Goal: Task Accomplishment & Management: Complete application form

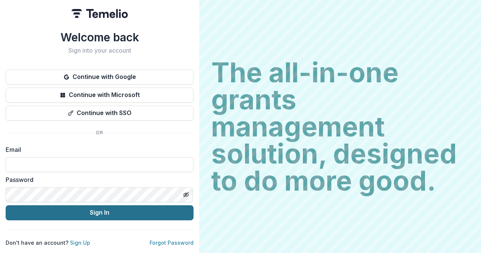
click at [105, 213] on button "Sign In" at bounding box center [100, 212] width 188 height 15
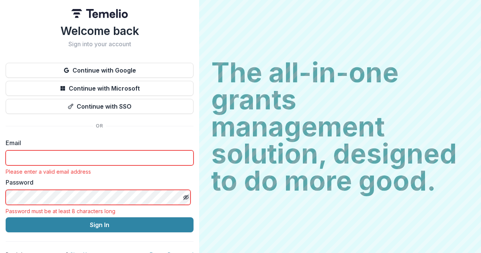
click at [104, 160] on input at bounding box center [100, 157] width 188 height 15
type input "**********"
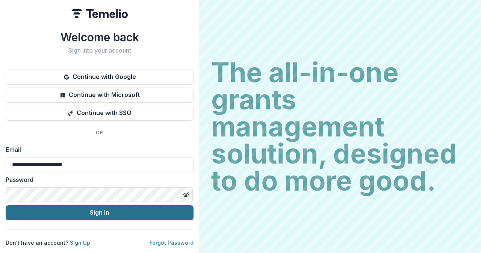
click at [82, 211] on button "Sign In" at bounding box center [100, 212] width 188 height 15
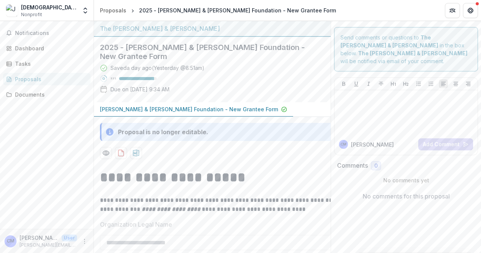
click at [216, 47] on h2 "2025 - [PERSON_NAME] & [PERSON_NAME] Foundation - New Grantee Form" at bounding box center [206, 52] width 213 height 18
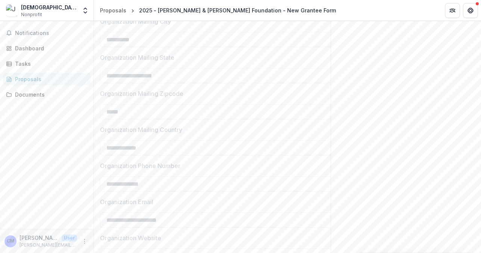
scroll to position [721, 0]
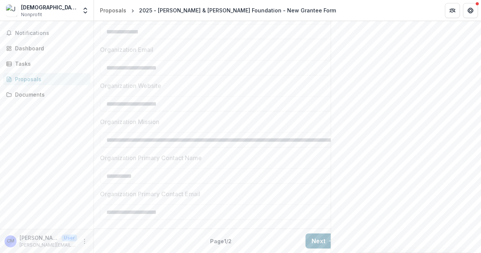
click at [310, 236] on button "Next" at bounding box center [322, 240] width 35 height 15
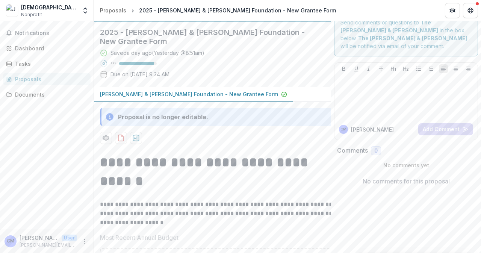
scroll to position [0, 0]
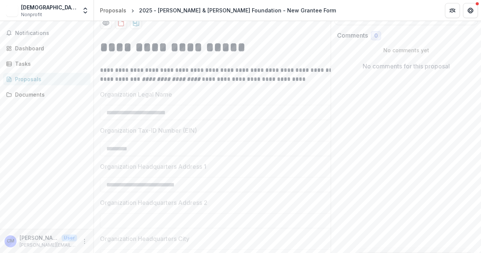
scroll to position [150, 0]
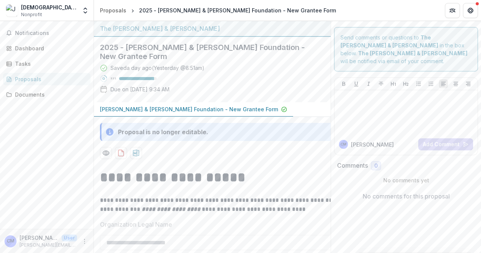
click at [145, 109] on p "Charles W. & Patricia S. Bidwill Foundation - New Grantee Form" at bounding box center [189, 109] width 178 height 8
click at [154, 107] on p "Charles W. & Patricia S. Bidwill Foundation - New Grantee Form" at bounding box center [189, 109] width 178 height 8
click at [26, 48] on div "Dashboard" at bounding box center [49, 48] width 69 height 8
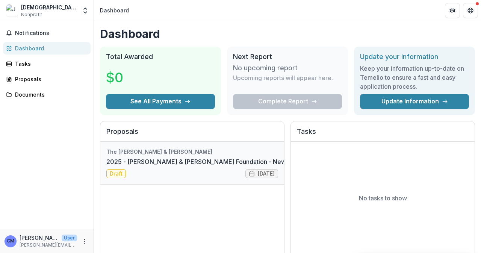
click at [116, 166] on link "2025 - Charles W. & Patricia S. Bidwill Foundation - New Grantee Form" at bounding box center [216, 161] width 220 height 9
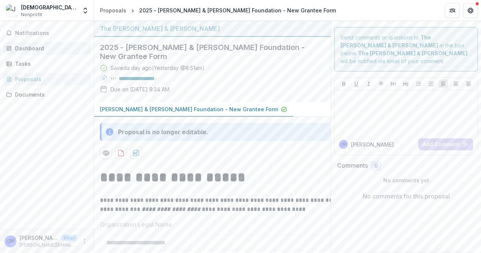
click at [26, 45] on div "Dashboard" at bounding box center [49, 48] width 69 height 8
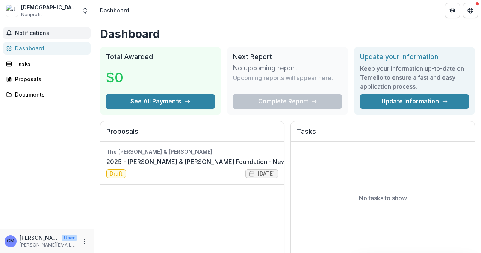
click at [32, 32] on span "Notifications" at bounding box center [51, 33] width 72 height 6
click at [22, 62] on div "Tasks" at bounding box center [49, 64] width 69 height 8
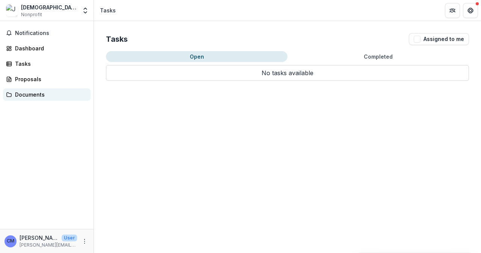
click at [25, 94] on div "Documents" at bounding box center [49, 95] width 69 height 8
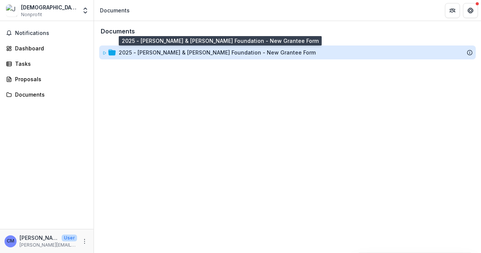
click at [148, 50] on div "2025 - Charles W. & Patricia S. Bidwill Foundation - New Grantee Form" at bounding box center [217, 52] width 197 height 8
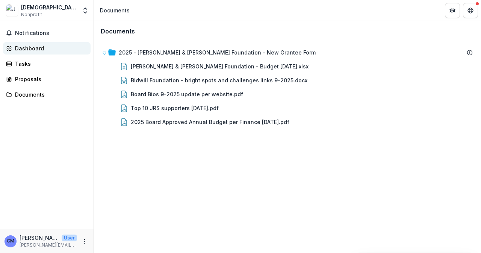
click at [25, 50] on div "Dashboard" at bounding box center [49, 48] width 69 height 8
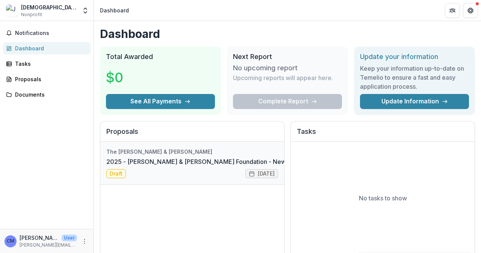
click at [115, 166] on link "2025 - Charles W. & Patricia S. Bidwill Foundation - New Grantee Form" at bounding box center [216, 161] width 220 height 9
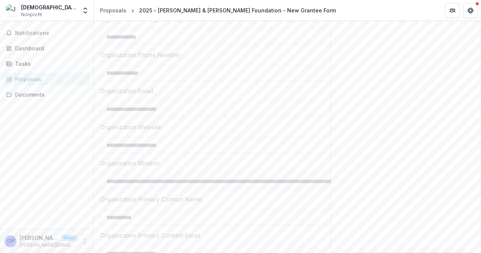
scroll to position [721, 0]
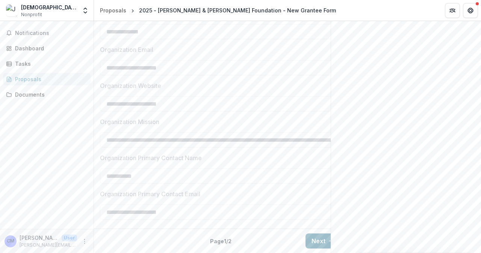
click at [316, 236] on button "Next" at bounding box center [322, 240] width 35 height 15
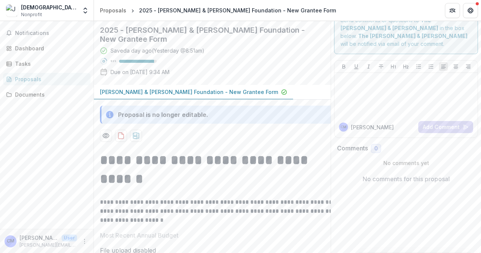
scroll to position [0, 0]
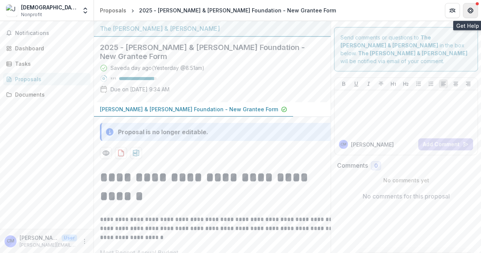
click at [470, 12] on icon "Get Help" at bounding box center [470, 13] width 2 height 2
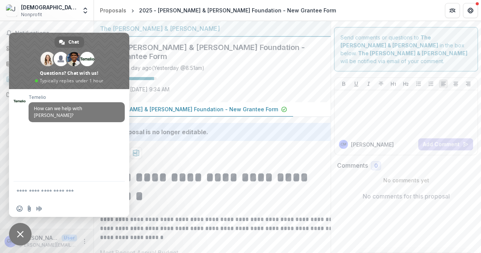
click at [58, 157] on div "Temelio How can we help with Temelio?" at bounding box center [69, 135] width 120 height 92
click at [59, 109] on span "How can we help with Temelio?" at bounding box center [58, 111] width 48 height 13
click at [42, 189] on textarea "Compose your message..." at bounding box center [61, 191] width 89 height 7
drag, startPoint x: 215, startPoint y: 134, endPoint x: 140, endPoint y: 124, distance: 75.7
click at [140, 124] on div "Proposal is no longer editable." at bounding box center [220, 132] width 240 height 18
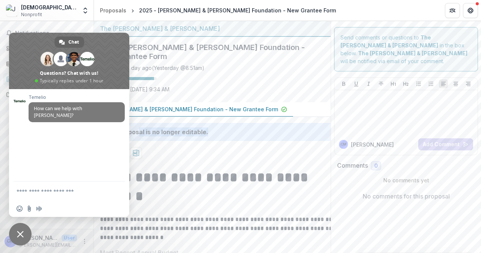
drag, startPoint x: 107, startPoint y: 48, endPoint x: 270, endPoint y: 41, distance: 162.8
click at [270, 41] on body "**********" at bounding box center [240, 126] width 481 height 253
drag, startPoint x: 36, startPoint y: 35, endPoint x: 53, endPoint y: 33, distance: 17.0
click at [53, 33] on span at bounding box center [69, 61] width 120 height 56
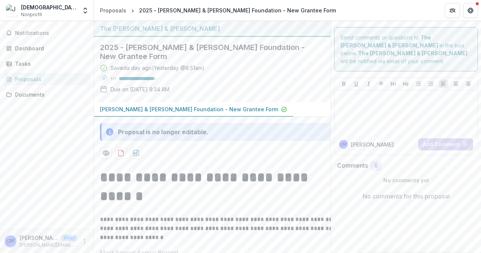
click at [118, 130] on div "Proposal is no longer editable." at bounding box center [220, 132] width 240 height 18
drag, startPoint x: 207, startPoint y: 133, endPoint x: 117, endPoint y: 132, distance: 90.5
click at [117, 132] on div "Proposal is no longer editable." at bounding box center [220, 132] width 240 height 18
copy div "Proposal is no longer editable."
click at [474, 10] on button "Get Help" at bounding box center [470, 10] width 15 height 15
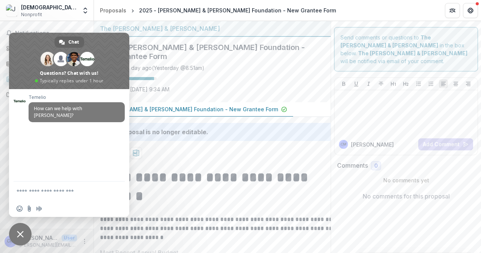
click at [62, 135] on div "Temelio How can we help with Temelio?" at bounding box center [69, 135] width 120 height 92
click at [44, 193] on textarea "Compose your message..." at bounding box center [61, 191] width 89 height 7
paste textarea "**********"
click at [75, 189] on textarea "**********" at bounding box center [61, 194] width 89 height 14
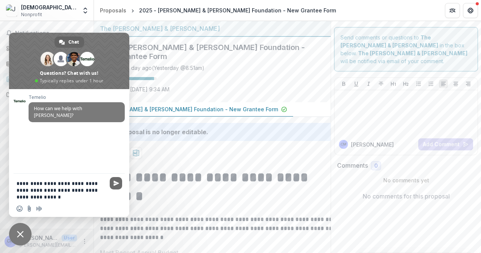
type textarea "**********"
click at [118, 184] on span "Send" at bounding box center [116, 183] width 6 height 6
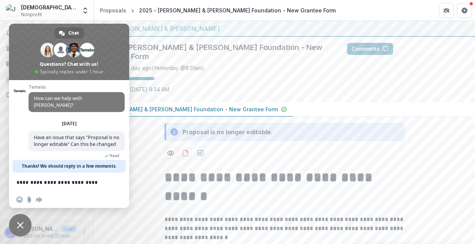
scroll to position [8, 0]
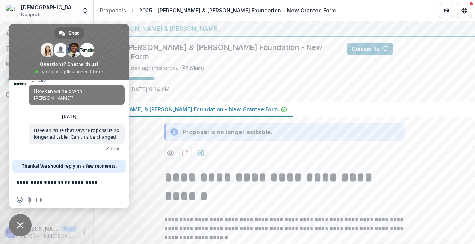
click at [48, 183] on textarea "**********" at bounding box center [61, 182] width 89 height 7
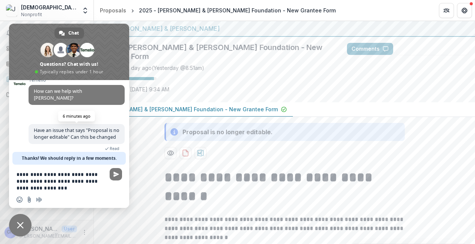
type textarea "**********"
drag, startPoint x: 88, startPoint y: 123, endPoint x: 75, endPoint y: 132, distance: 15.9
click at [75, 132] on span "Have an issue that says "Proposal is no longer editable" Can this be changed" at bounding box center [77, 133] width 86 height 13
click at [119, 173] on span "Send" at bounding box center [116, 174] width 6 height 6
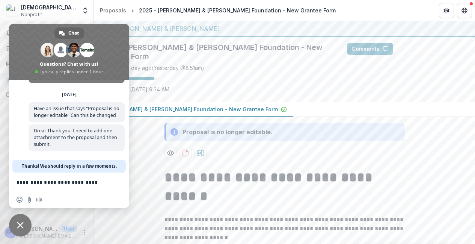
scroll to position [30, 0]
drag, startPoint x: 277, startPoint y: 131, endPoint x: 182, endPoint y: 127, distance: 95.1
click at [182, 127] on div "Proposal is no longer editable." at bounding box center [285, 132] width 240 height 18
copy div "Proposal is no longer editable."
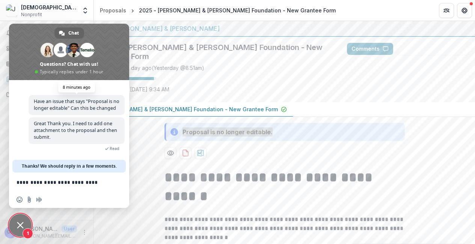
scroll to position [52, 0]
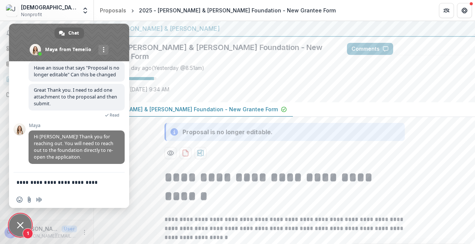
click at [64, 181] on textarea "**********" at bounding box center [61, 182] width 89 height 7
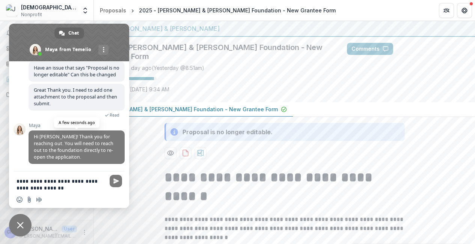
type textarea "**********"
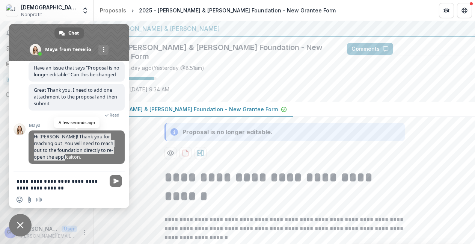
drag, startPoint x: 69, startPoint y: 157, endPoint x: 29, endPoint y: 135, distance: 45.5
click at [29, 135] on span "Hi Chris! Thank you for reaching out. You will need to reach out to the foundat…" at bounding box center [77, 146] width 96 height 33
copy span "Hi Chris! Thank you for reaching out. You will need to reach out to the foundat…"
click at [116, 180] on span "Send" at bounding box center [116, 181] width 6 height 6
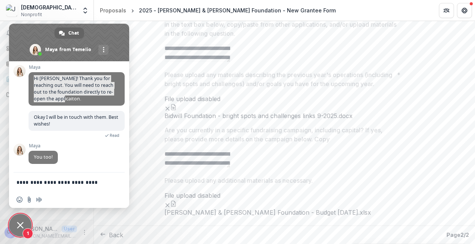
scroll to position [752, 0]
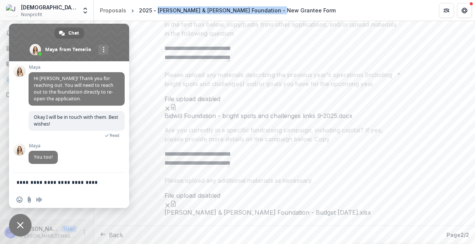
drag, startPoint x: 157, startPoint y: 11, endPoint x: 261, endPoint y: 11, distance: 104.8
click at [261, 11] on div "2025 - Charles W. & Patricia S. Bidwill Foundation - New Grantee Form" at bounding box center [237, 10] width 197 height 8
copy div "Charles W. & Patricia S. Bidwill Foundation"
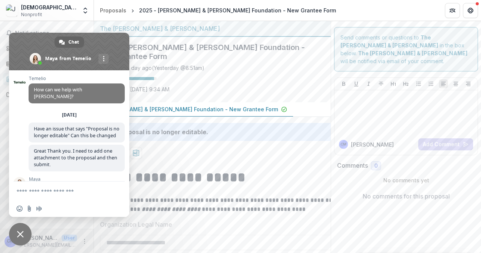
scroll to position [103, 0]
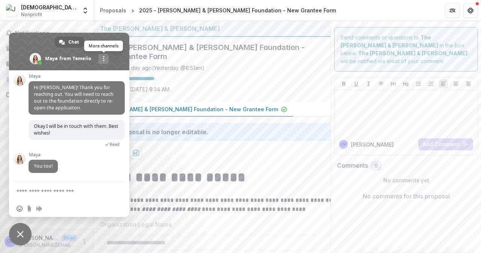
click at [101, 57] on div "More channels" at bounding box center [103, 59] width 10 height 10
click at [225, 88] on div "Saved a day ago ( Yesterday @ 8:51am ) 93 % Due on Sep 19, 2025, 9:34 AM" at bounding box center [206, 80] width 213 height 32
click at [73, 23] on div "Notifications Dashboard Tasks Proposals Documents" at bounding box center [47, 125] width 94 height 208
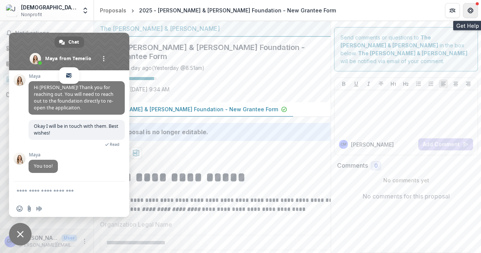
click at [470, 12] on icon "Get Help" at bounding box center [470, 11] width 6 height 6
click at [469, 12] on icon "Get Help" at bounding box center [469, 12] width 2 height 2
click at [19, 236] on span "Close chat" at bounding box center [20, 234] width 7 height 7
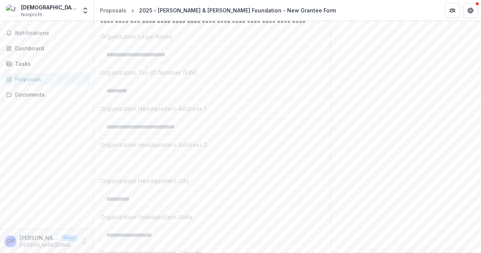
scroll to position [0, 0]
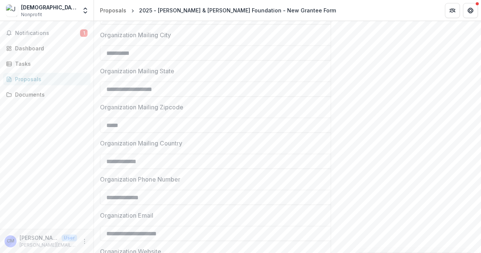
scroll to position [697, 0]
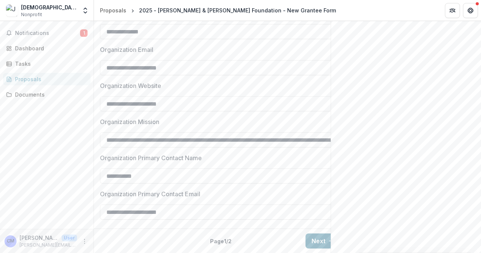
click at [319, 236] on button "Next" at bounding box center [322, 240] width 35 height 15
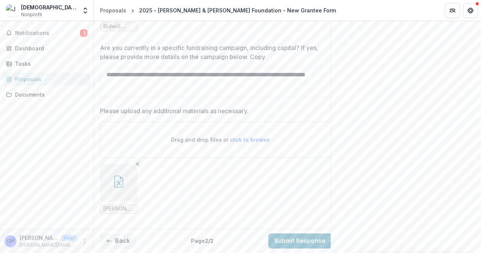
scroll to position [762, 0]
click at [238, 136] on span "click to browse" at bounding box center [250, 139] width 40 height 6
type input "**********"
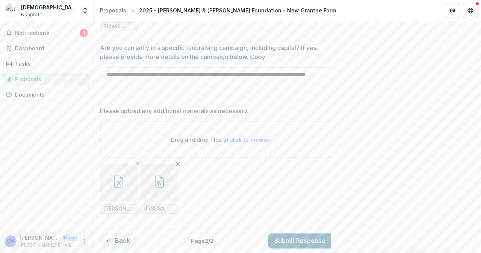
click at [284, 236] on button "Submit Response" at bounding box center [304, 240] width 72 height 15
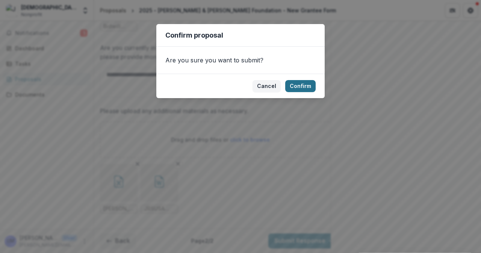
click at [296, 85] on button "Confirm" at bounding box center [300, 86] width 30 height 12
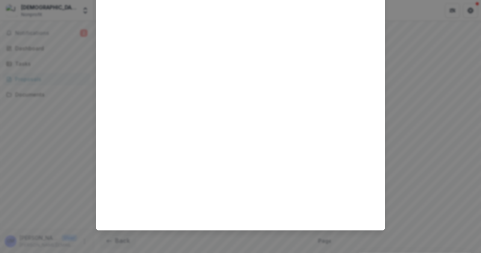
scroll to position [189, 0]
click at [403, 73] on div "Loading..." at bounding box center [240, 126] width 481 height 253
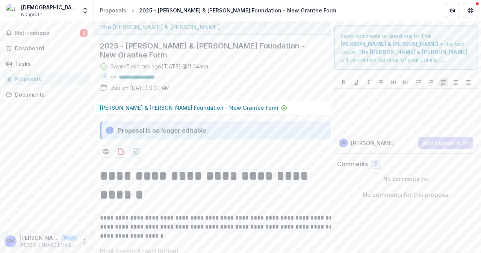
scroll to position [0, 0]
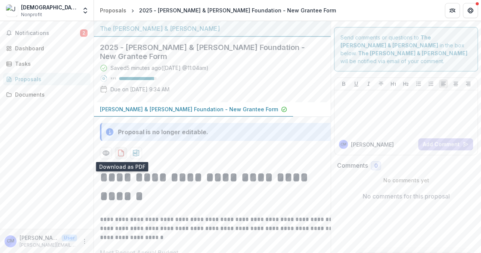
click at [122, 154] on icon "download-proposal" at bounding box center [121, 153] width 8 height 8
click at [139, 155] on icon "download-proposal" at bounding box center [136, 152] width 6 height 7
click at [30, 34] on span "Notifications" at bounding box center [47, 33] width 65 height 6
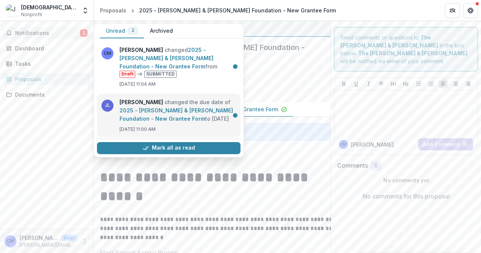
click at [162, 113] on link "2025 - Charles W. & Patricia S. Bidwill Foundation - New Grantee Form" at bounding box center [175, 114] width 113 height 15
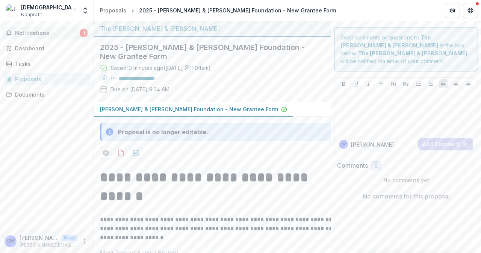
click at [44, 33] on span "Notifications" at bounding box center [47, 33] width 65 height 6
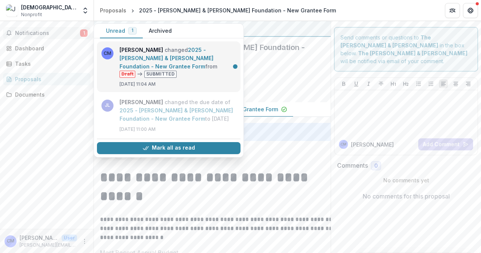
click at [140, 56] on link "2025 - Charles W. & Patricia S. Bidwill Foundation - New Grantee Form" at bounding box center [166, 58] width 94 height 23
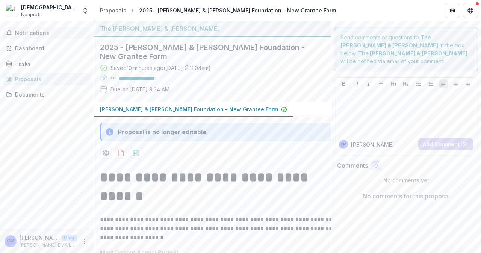
click at [42, 34] on span "Notifications" at bounding box center [51, 33] width 72 height 6
click at [260, 149] on div at bounding box center [220, 153] width 240 height 12
